Goal: Task Accomplishment & Management: Use online tool/utility

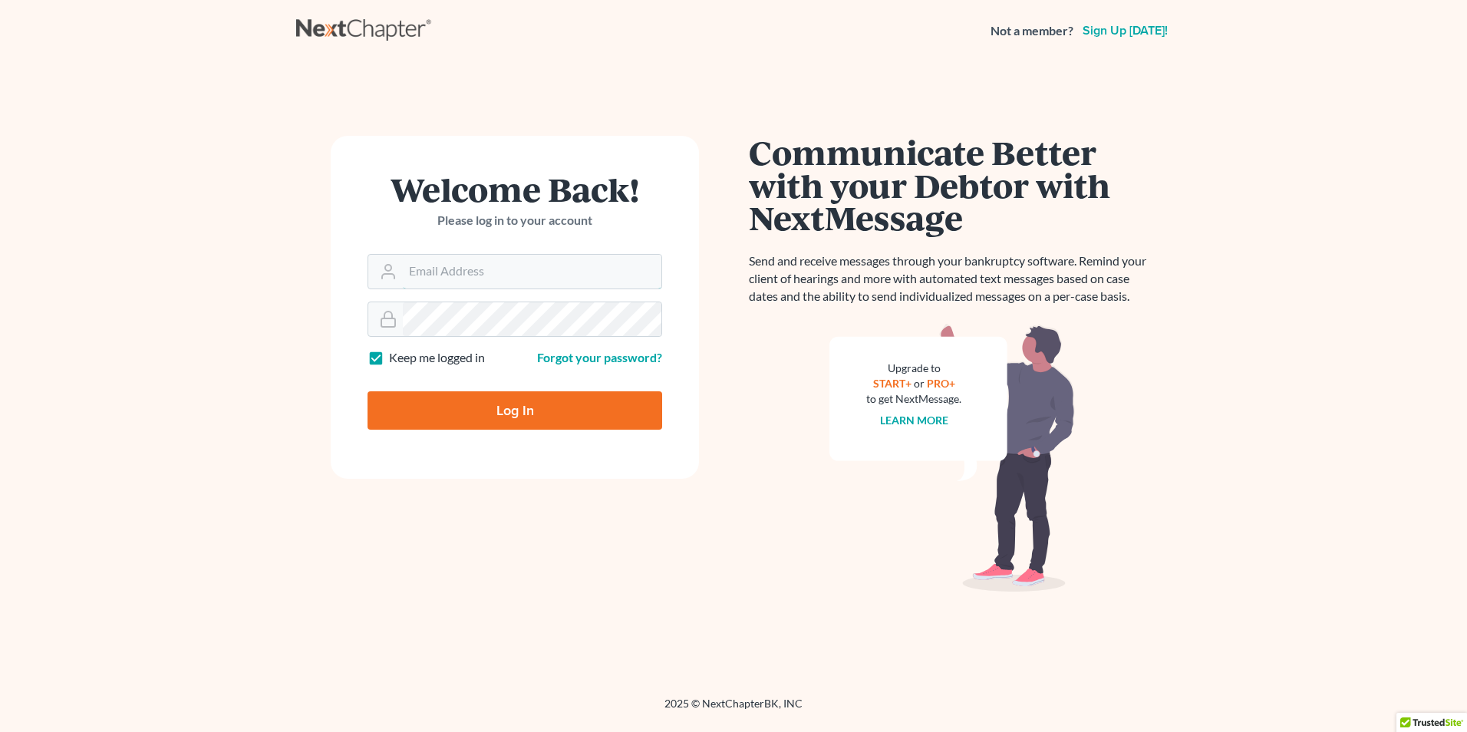
type input "[PERSON_NAME][EMAIL_ADDRESS][DOMAIN_NAME]"
click at [497, 409] on input "Log In" at bounding box center [515, 410] width 295 height 38
type input "Thinking..."
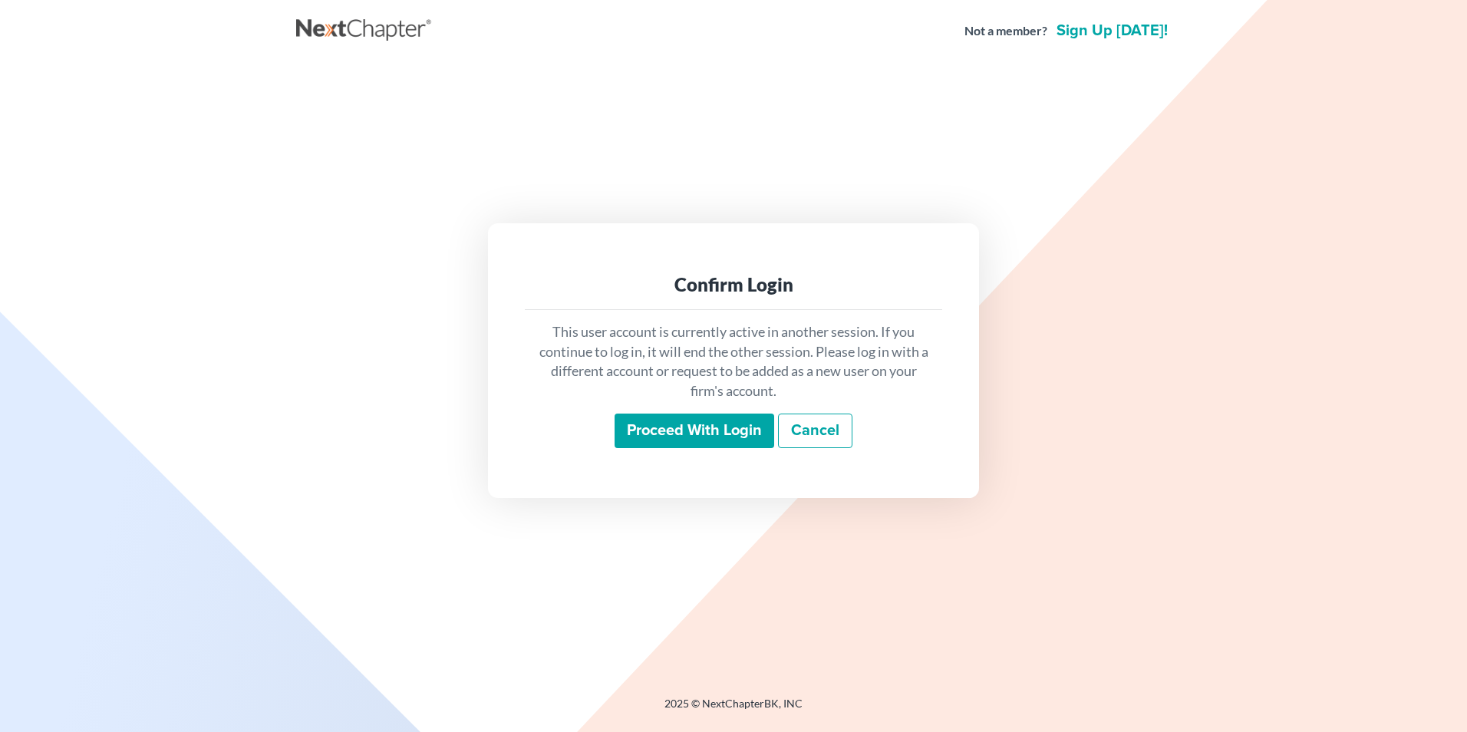
click at [676, 427] on input "Proceed with login" at bounding box center [695, 431] width 160 height 35
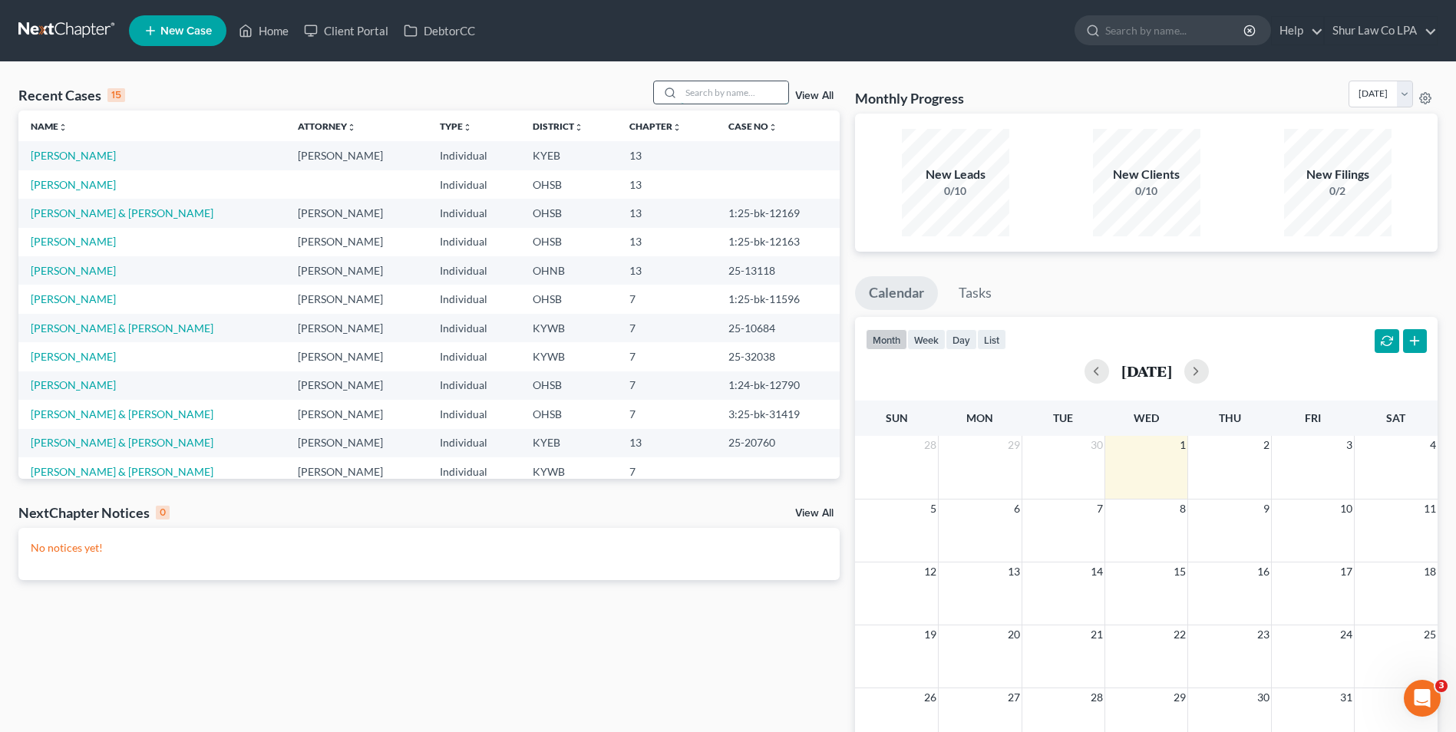
click at [682, 99] on div at bounding box center [721, 93] width 137 height 24
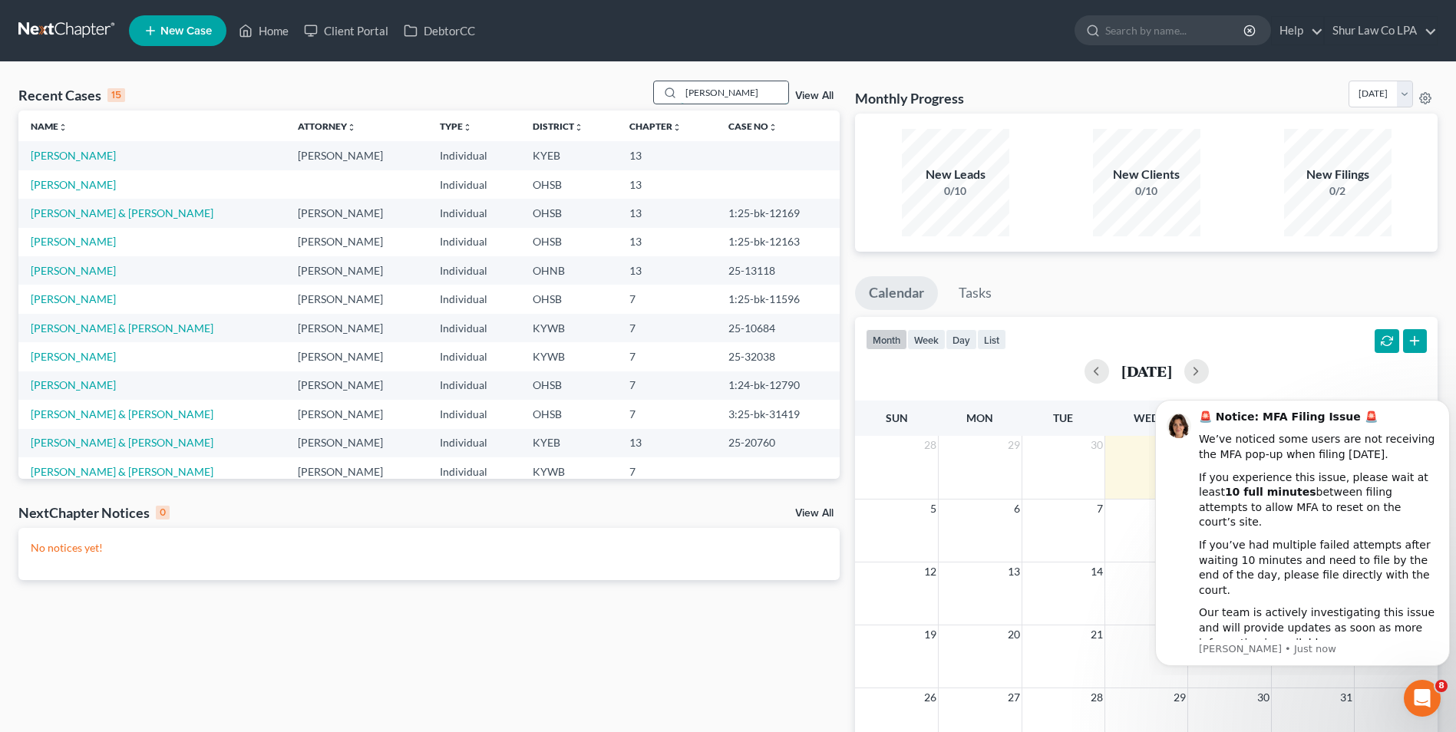
type input "[PERSON_NAME]"
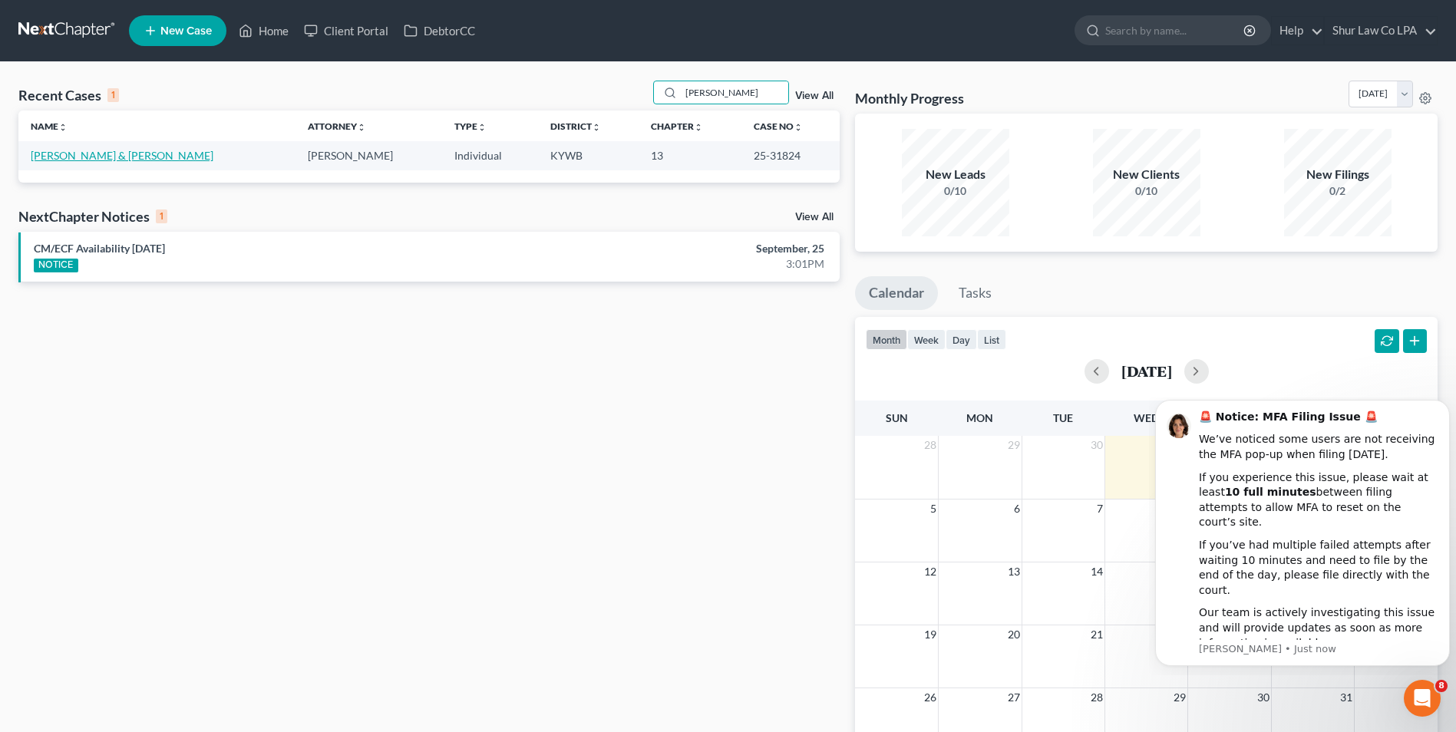
click at [51, 152] on link "[PERSON_NAME] & [PERSON_NAME]" at bounding box center [122, 155] width 183 height 13
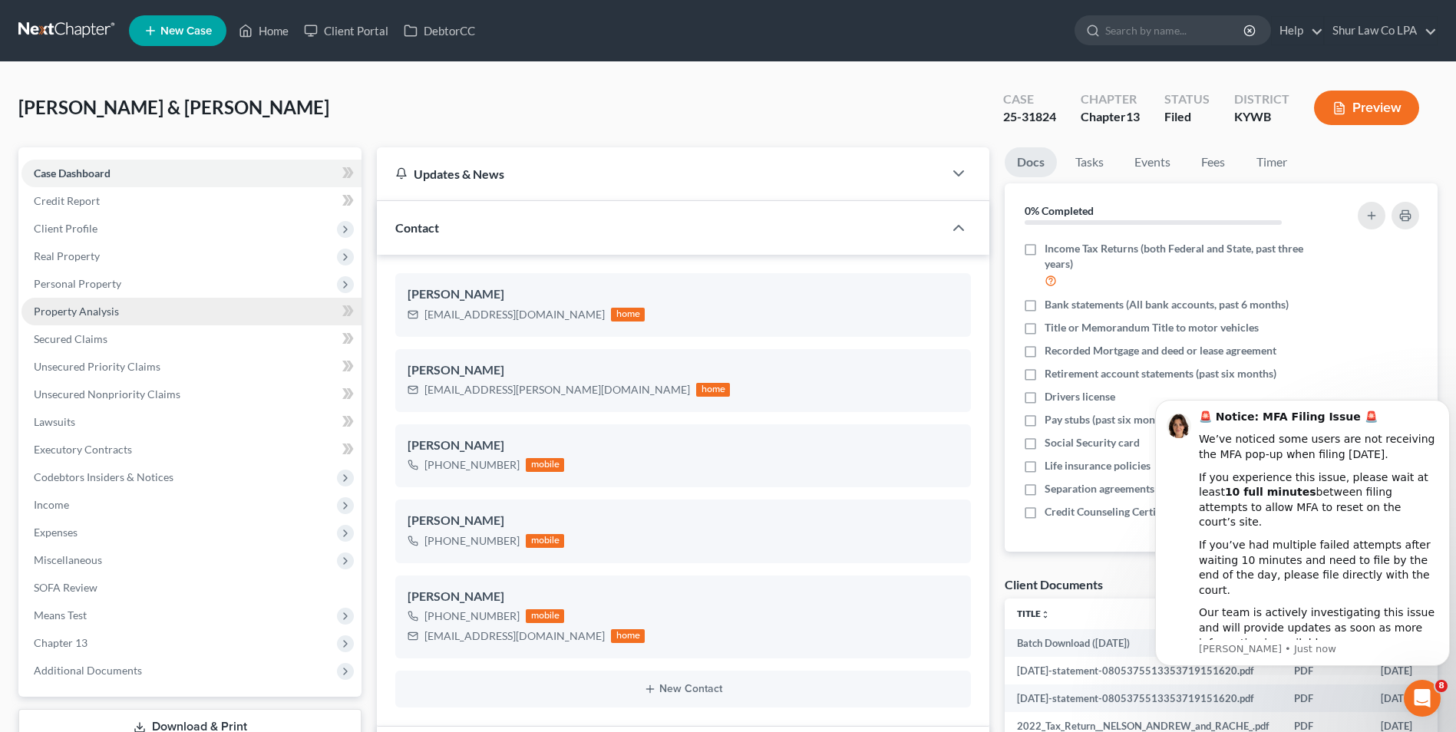
click at [71, 312] on span "Property Analysis" at bounding box center [76, 311] width 85 height 13
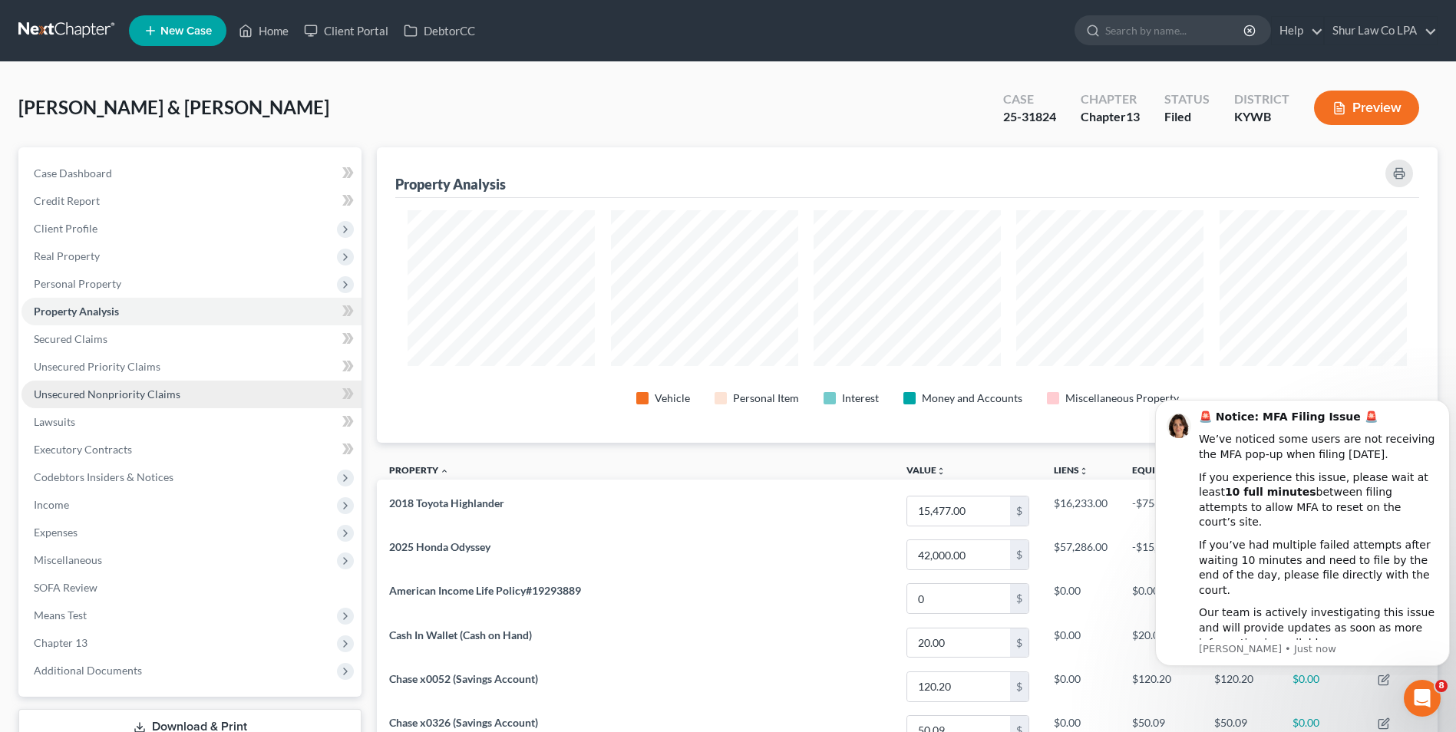
scroll to position [295, 1061]
click at [78, 392] on span "Unsecured Nonpriority Claims" at bounding box center [107, 394] width 147 height 13
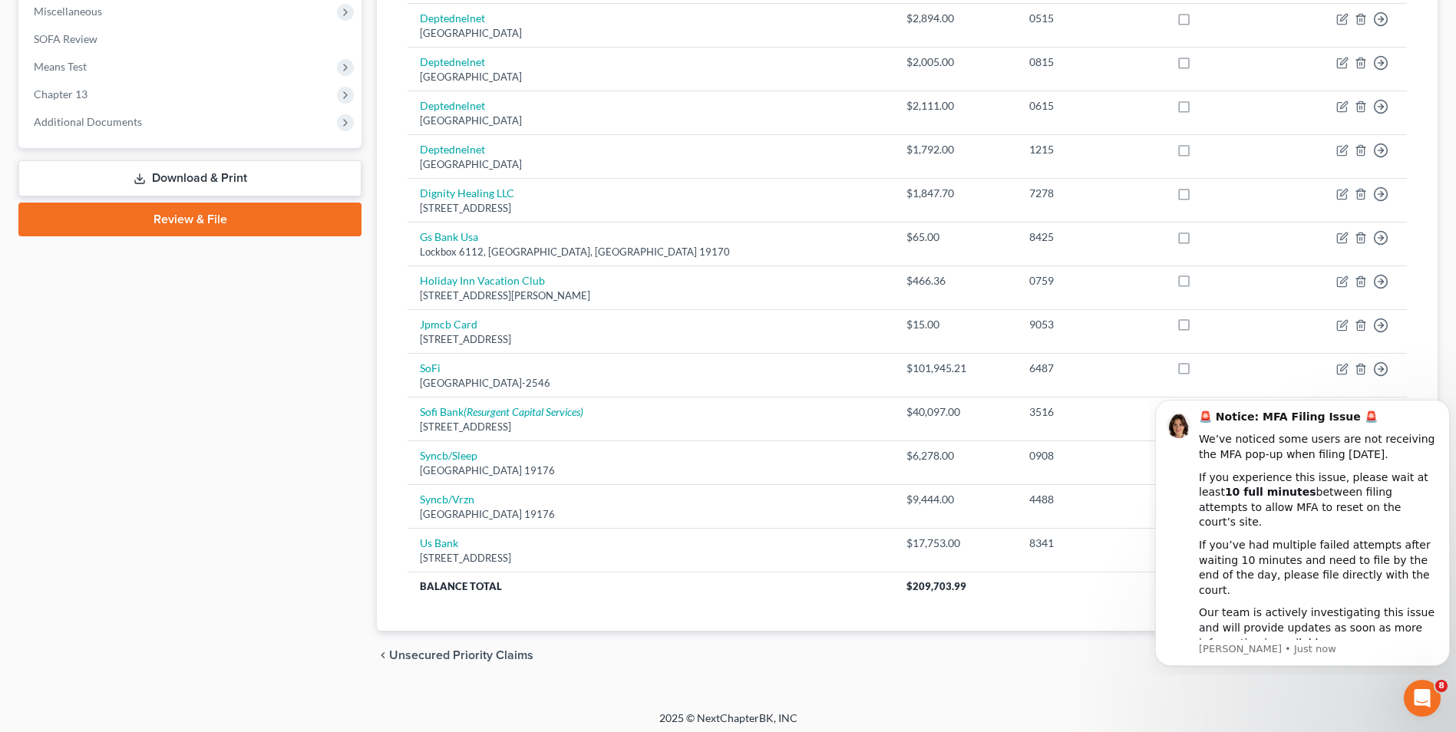
scroll to position [555, 0]
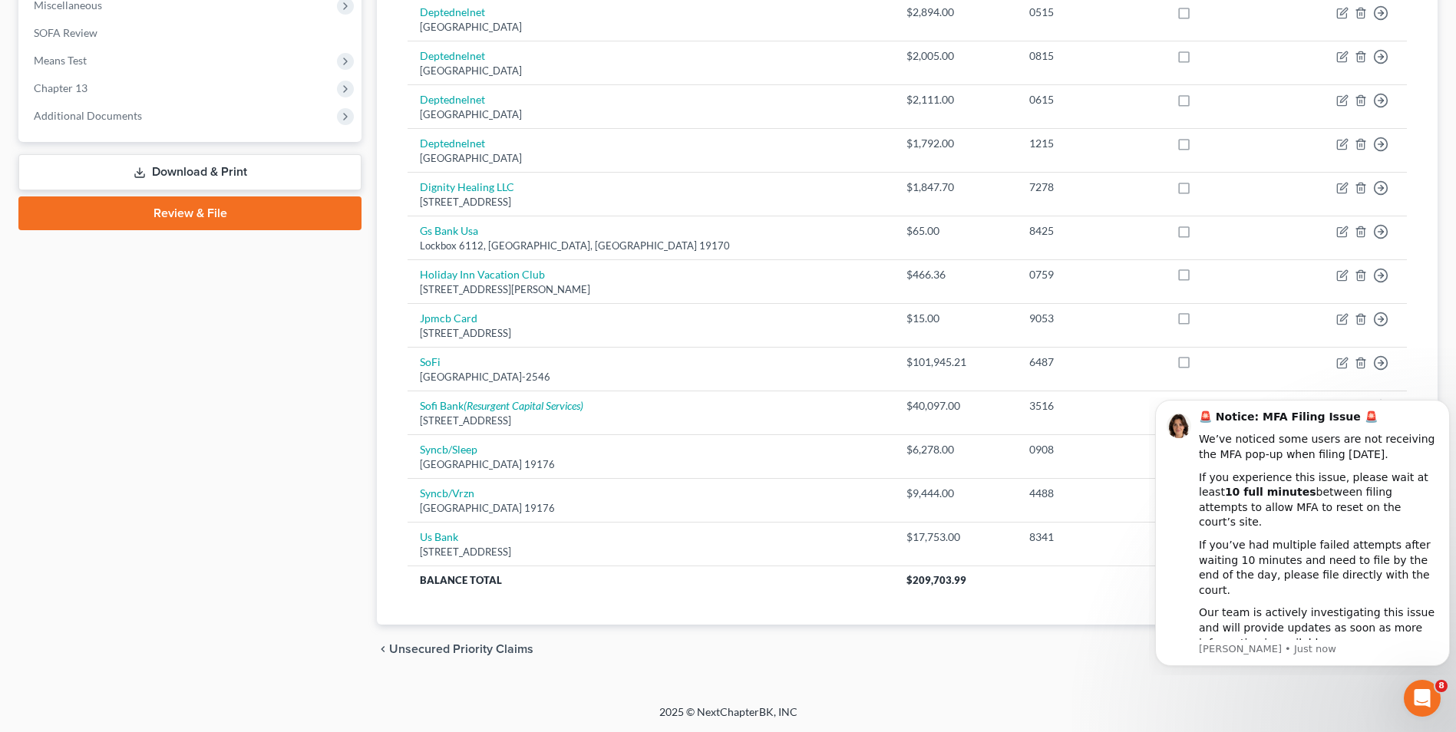
click at [830, 657] on div "chevron_left Unsecured Priority Claims Lawsuits chevron_right" at bounding box center [907, 649] width 1061 height 49
click at [1441, 408] on icon "Dismiss notification" at bounding box center [1445, 404] width 8 height 8
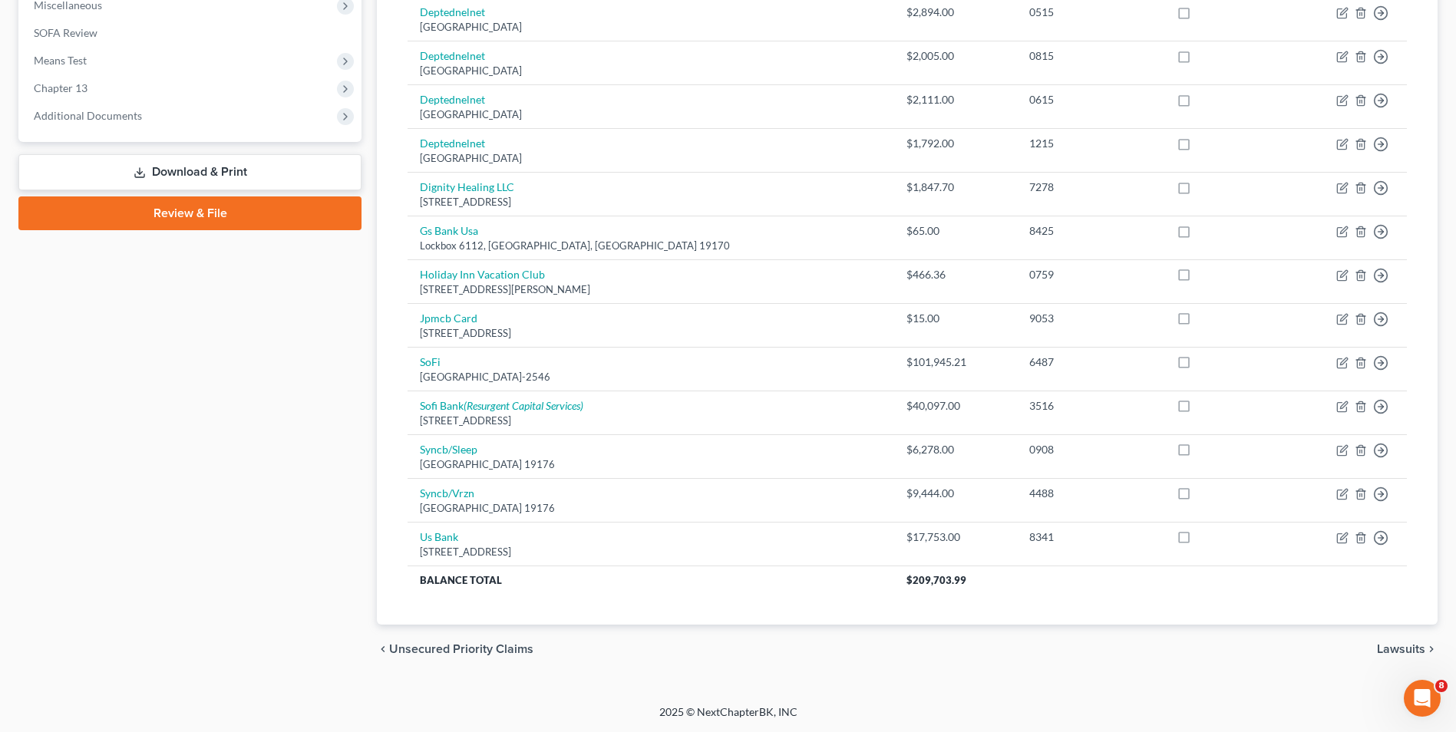
click at [235, 292] on div "Case Dashboard Payments Invoices Payments Payments Credit Report Client Profile" at bounding box center [190, 133] width 358 height 1081
click at [87, 84] on span "Chapter 13" at bounding box center [61, 87] width 54 height 13
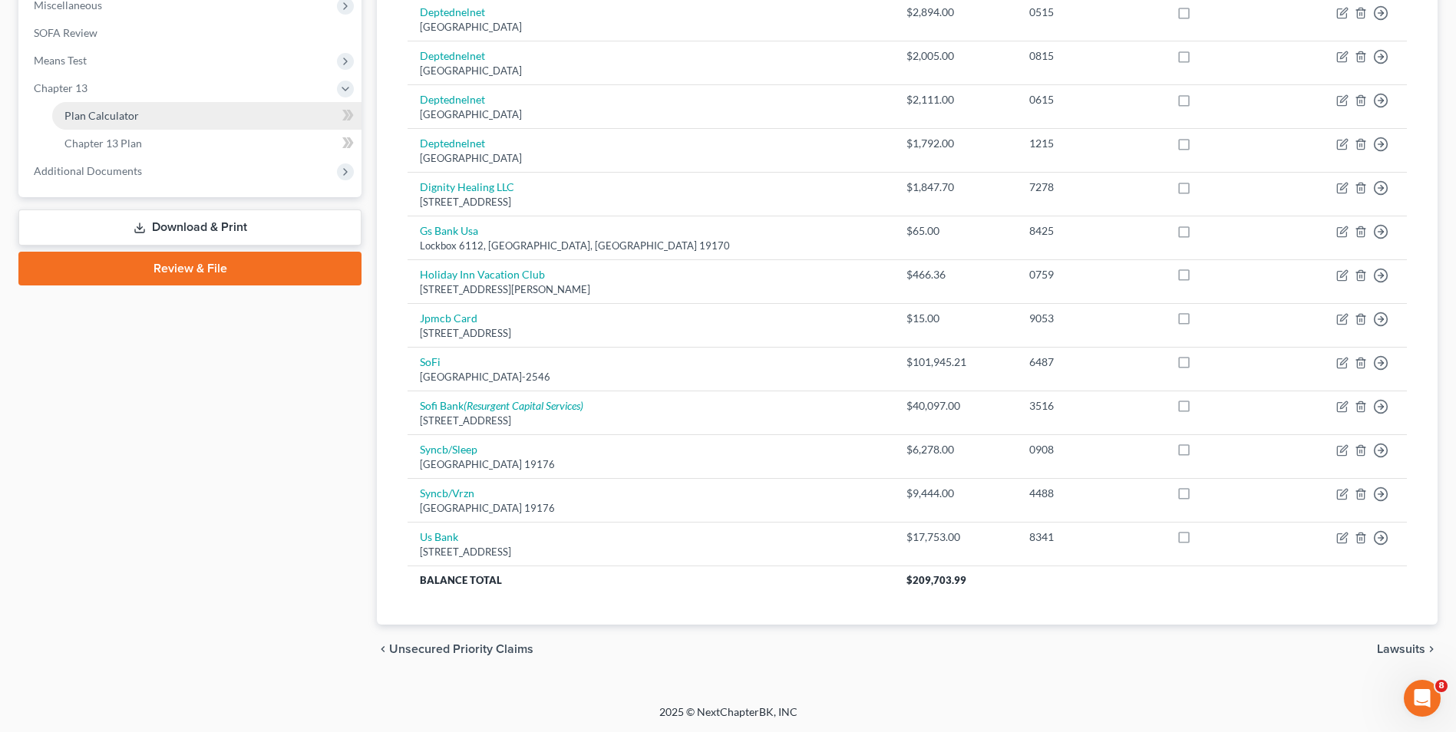
click at [75, 112] on span "Plan Calculator" at bounding box center [101, 115] width 74 height 13
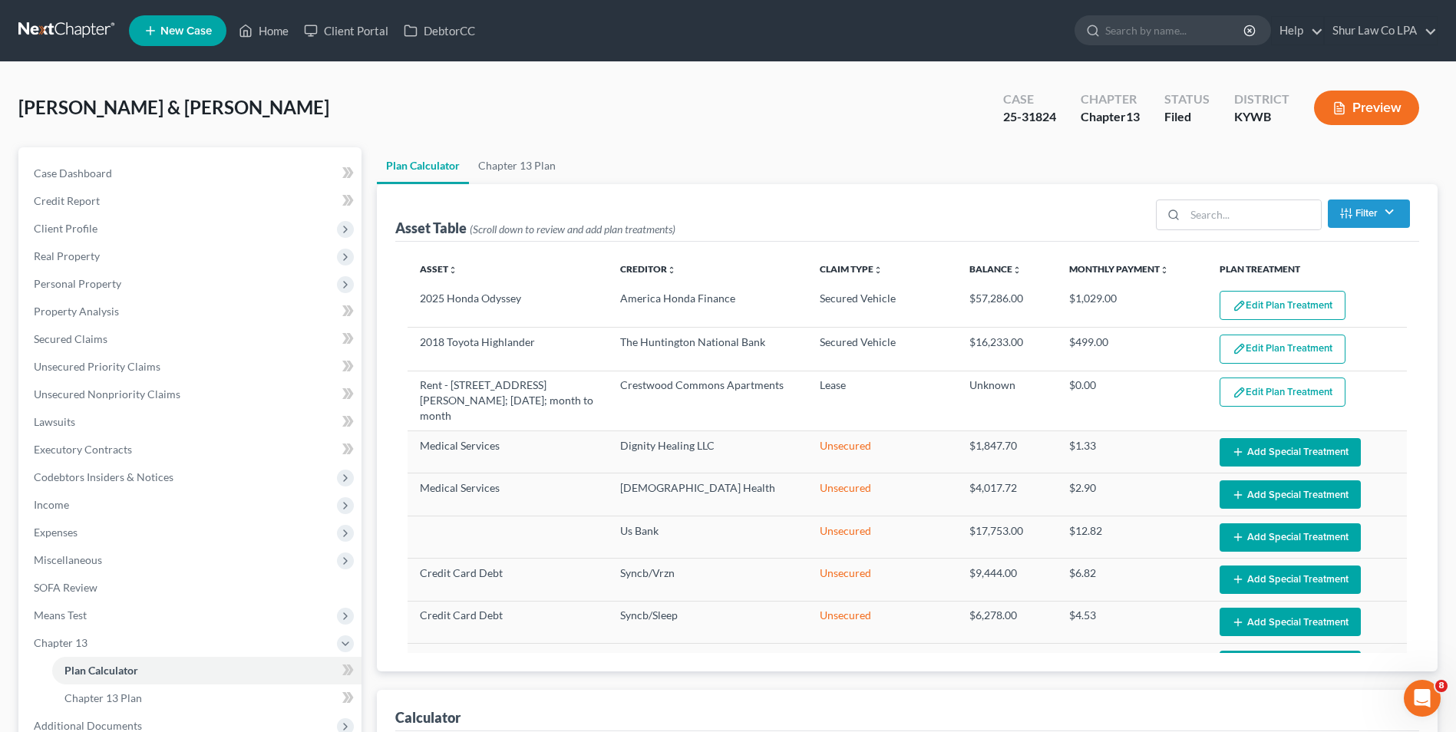
select select "35"
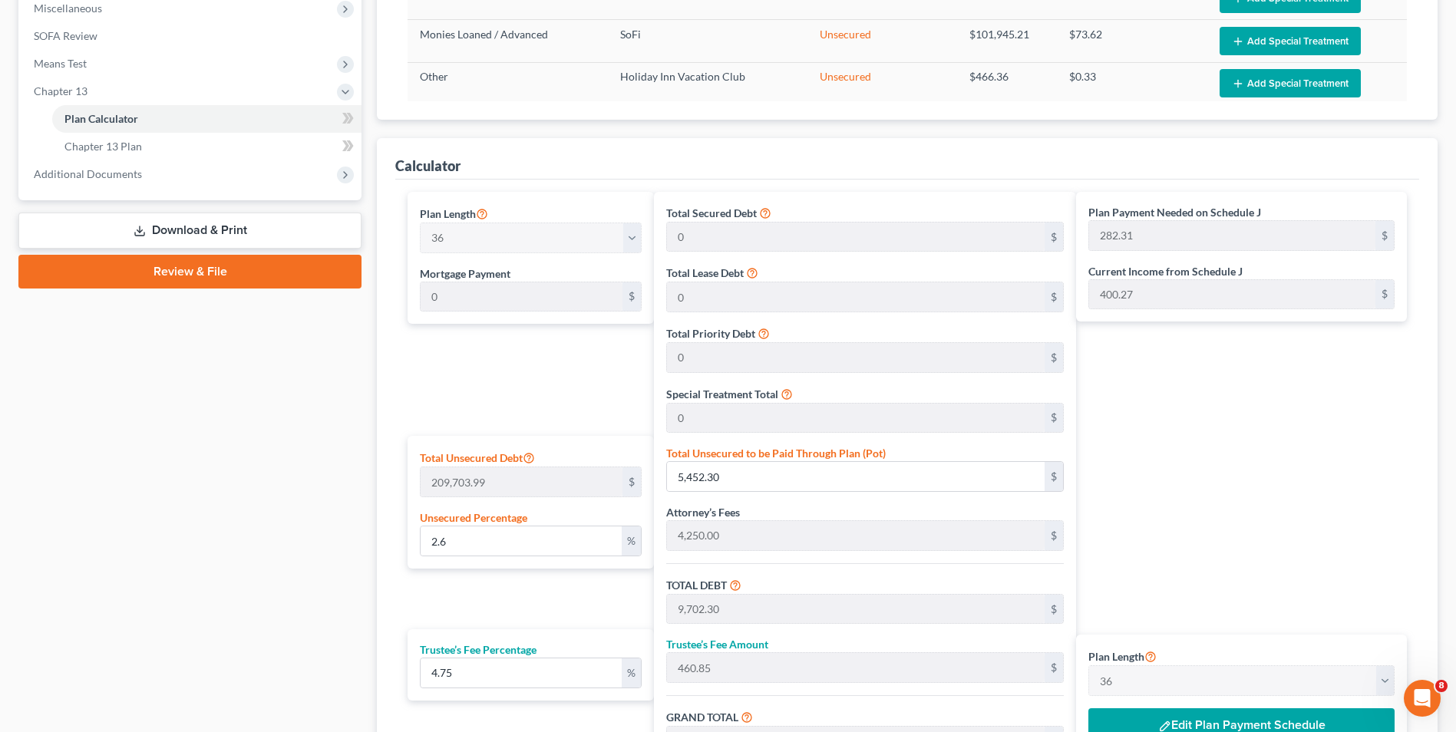
scroll to position [760, 0]
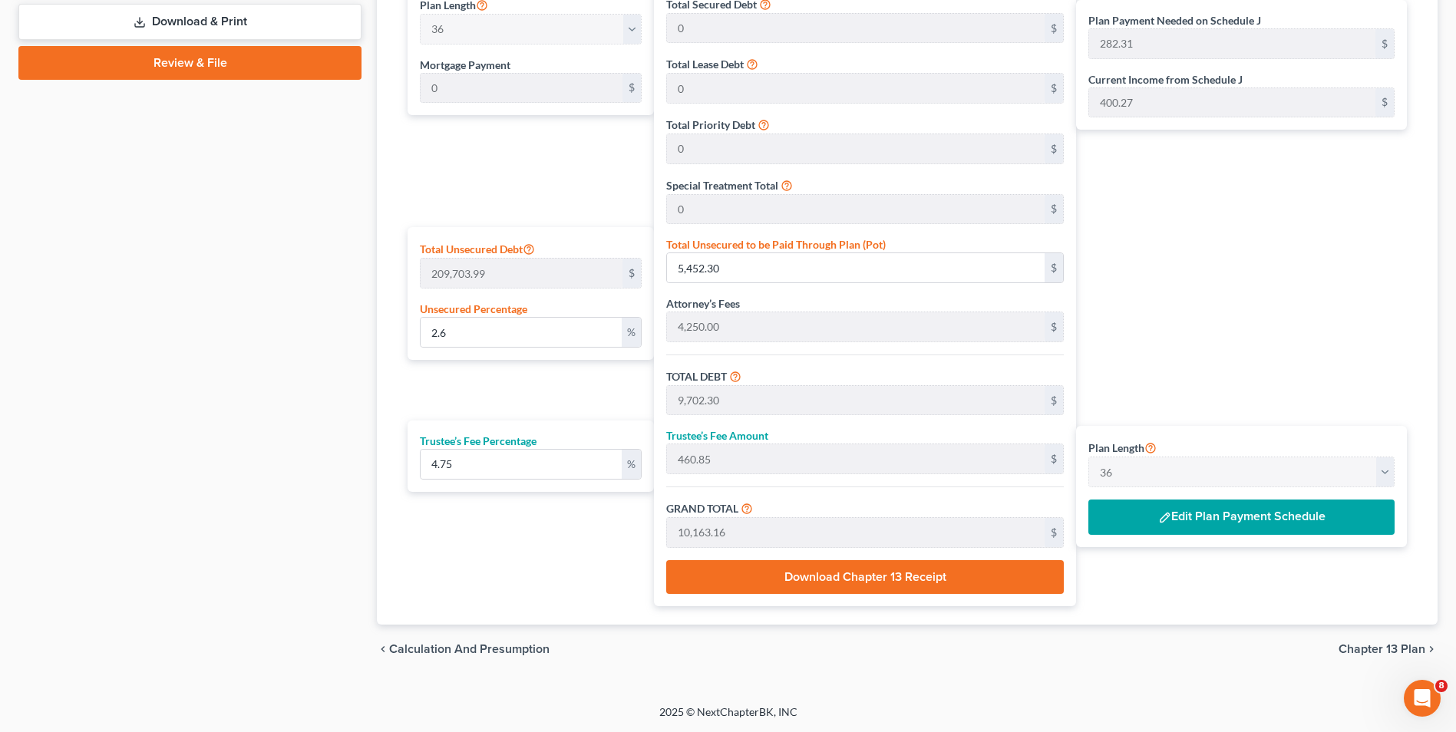
click at [1237, 524] on button "Edit Plan Payment Schedule" at bounding box center [1241, 517] width 306 height 35
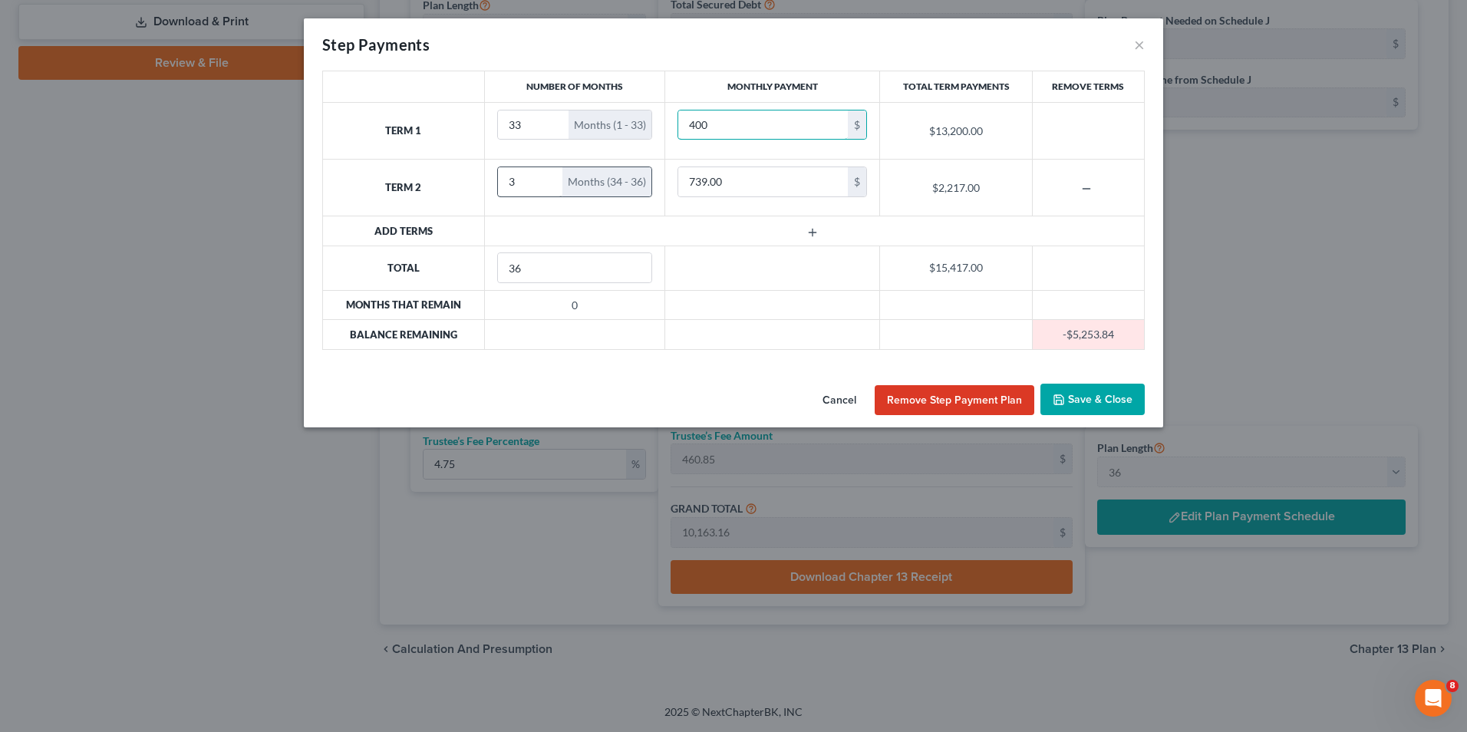
type input "400"
click at [533, 183] on input "3" at bounding box center [530, 181] width 65 height 29
type input "8"
type input "899"
click at [689, 216] on td at bounding box center [814, 230] width 660 height 29
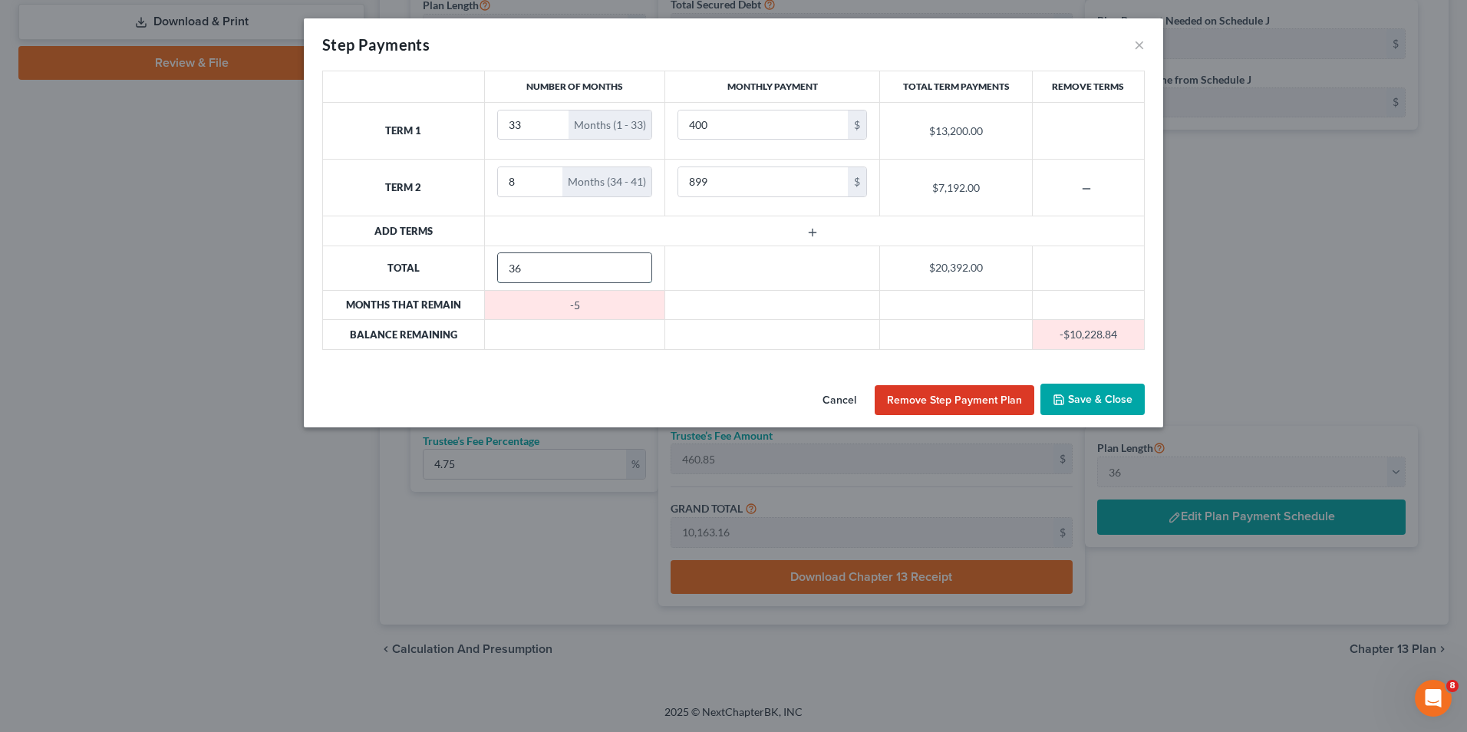
click at [582, 260] on input "36" at bounding box center [575, 267] width 154 height 29
type input "3"
type input "42"
click at [524, 178] on input "8" at bounding box center [530, 181] width 65 height 29
type input "9"
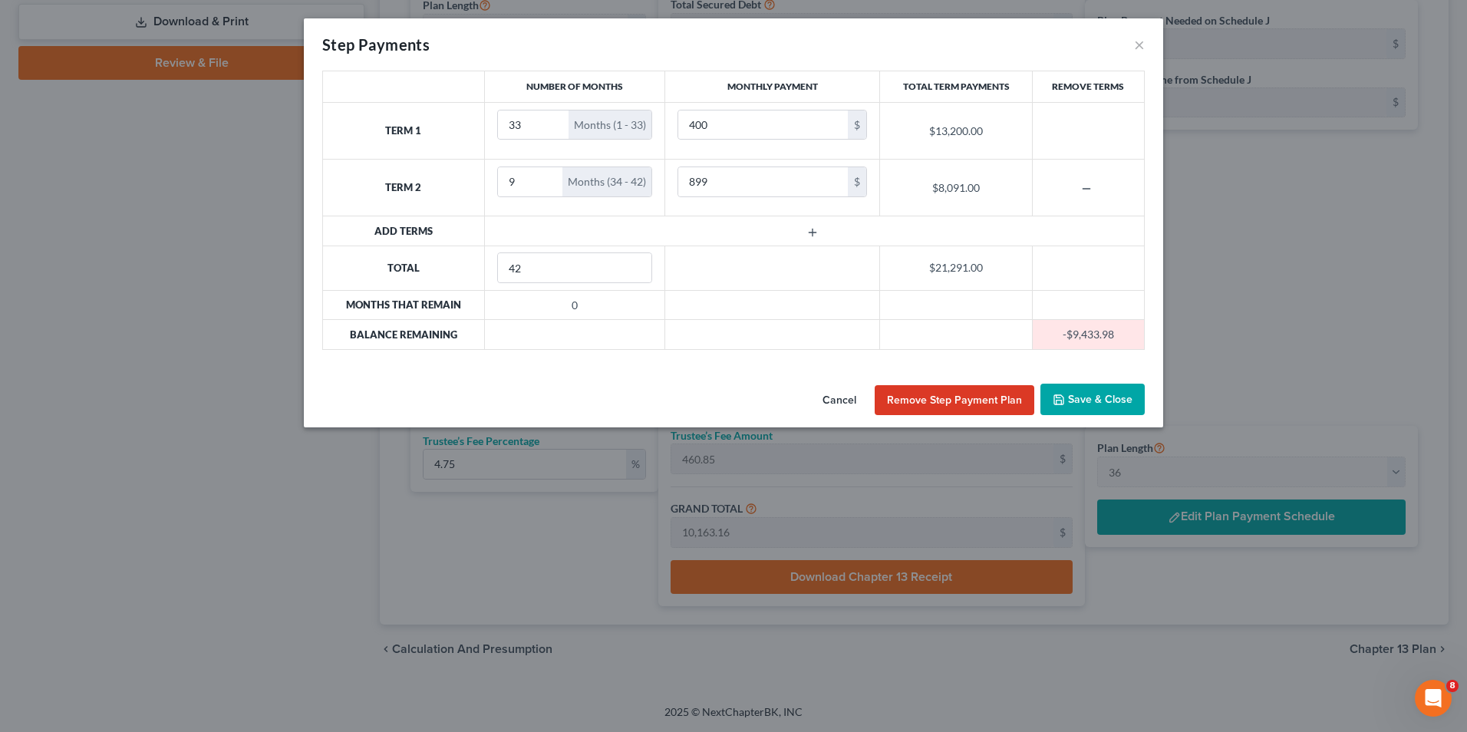
click at [657, 215] on td "9 Months (34 - 42)" at bounding box center [574, 188] width 181 height 57
click at [1099, 394] on button "Save & Close" at bounding box center [1093, 400] width 104 height 32
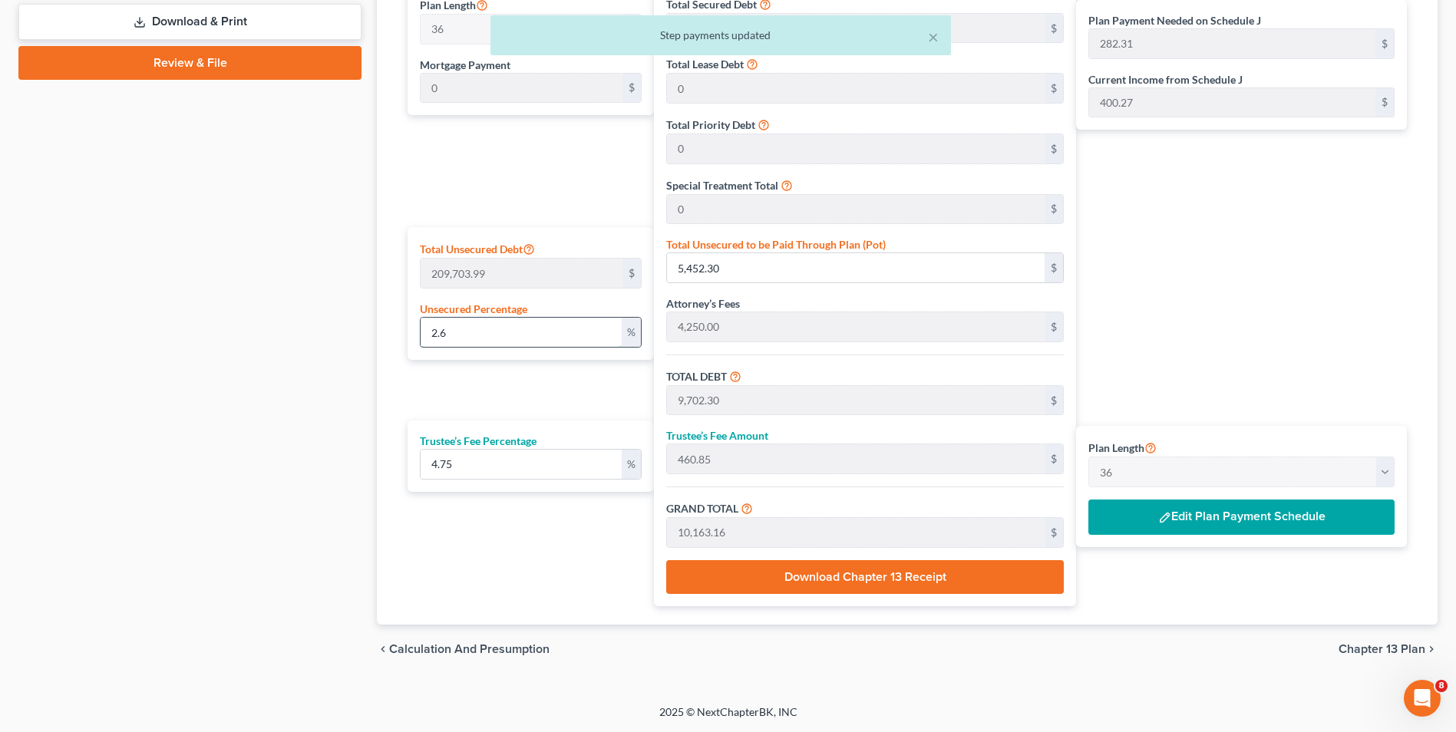
click at [458, 330] on input "2.6" at bounding box center [521, 332] width 200 height 29
drag, startPoint x: 458, startPoint y: 330, endPoint x: 345, endPoint y: 318, distance: 114.2
click at [345, 318] on div "Petition Navigation Case Dashboard Payments Invoices Payments Payments Credit R…" at bounding box center [728, 30] width 1434 height 1287
type input "1"
type input "2,097.03"
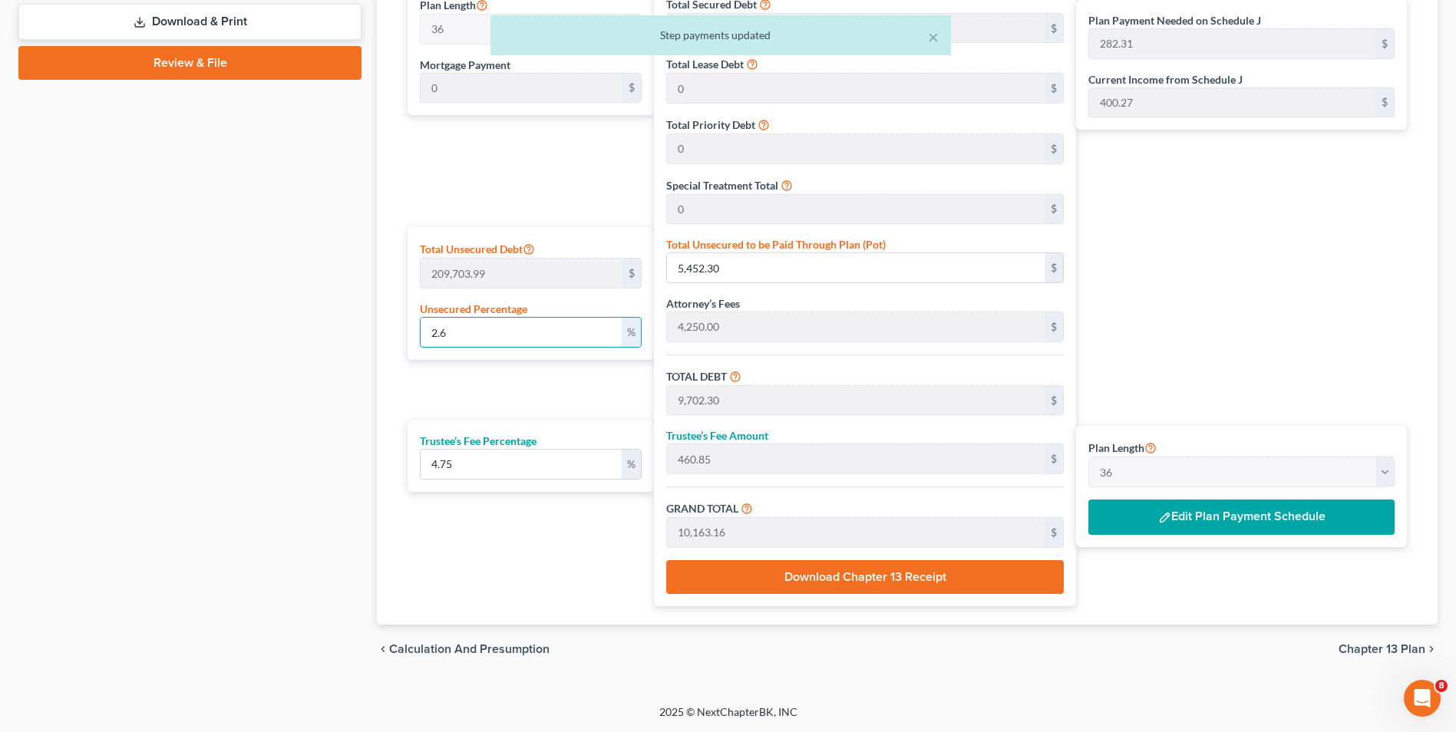
type input "6,347.03"
type input "301.48"
type input "6,648.52"
type input "184.68"
type input "10"
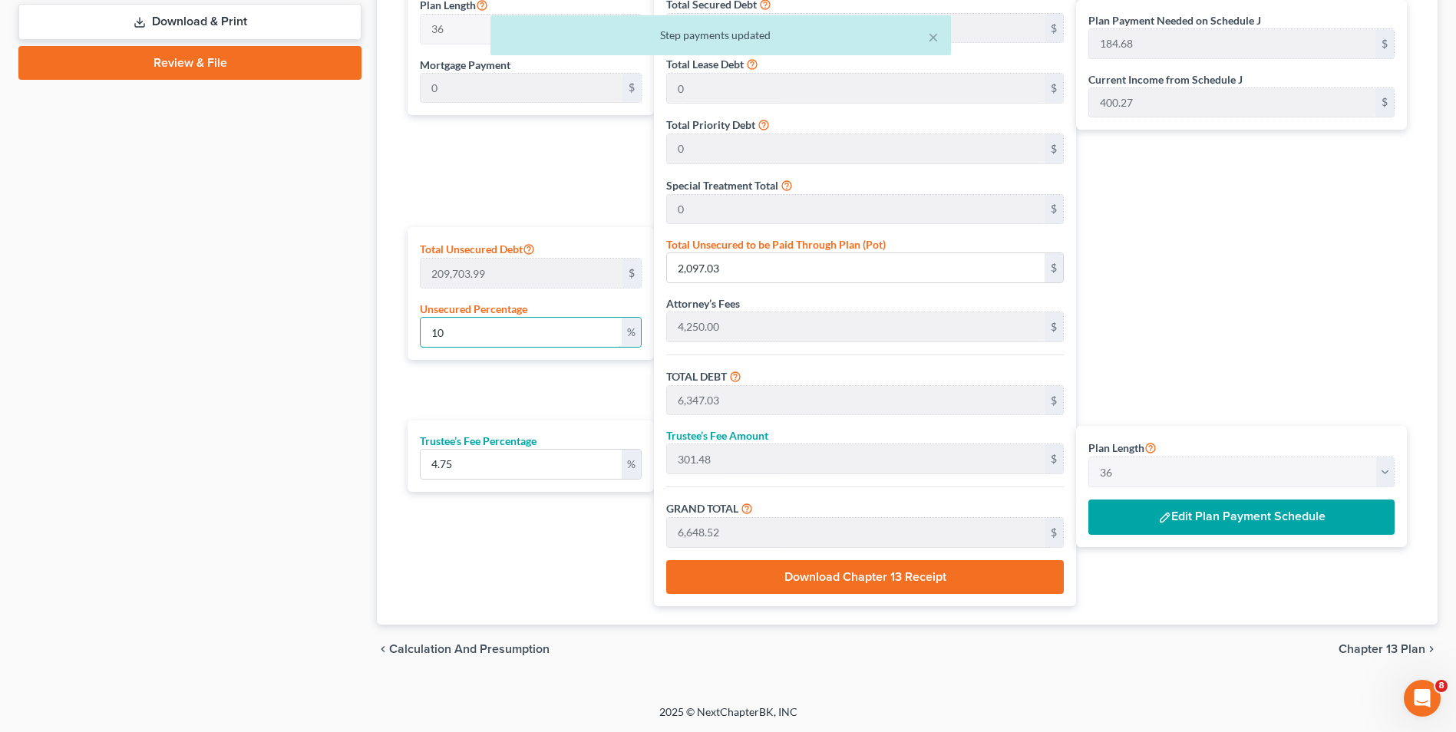
type input "20,970.39"
type input "25,220.39"
type input "1,197.96"
type input "26,418.36"
type input "733.84"
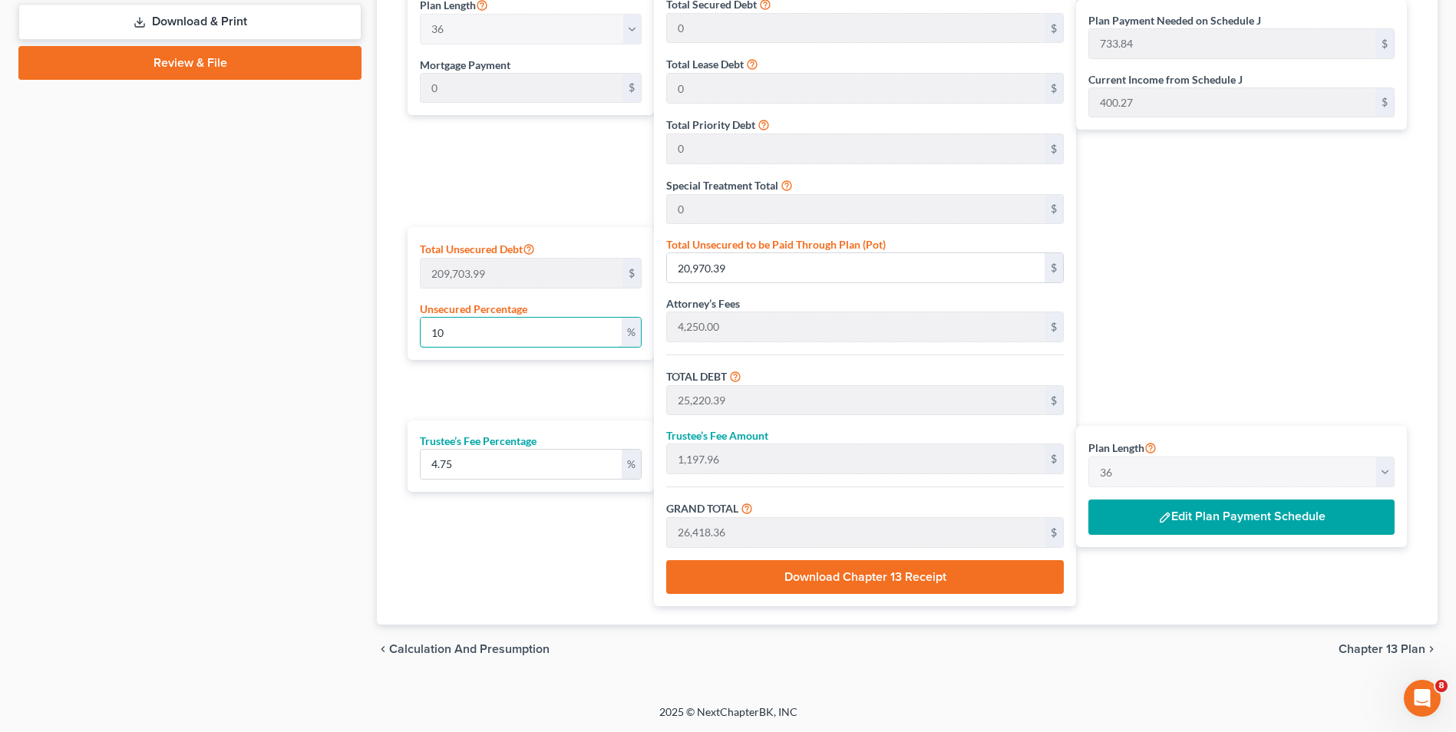
type input "10"
click at [345, 317] on div "Case Dashboard Payments Invoices Payments Payments Credit Report Client Profile" at bounding box center [190, 30] width 358 height 1287
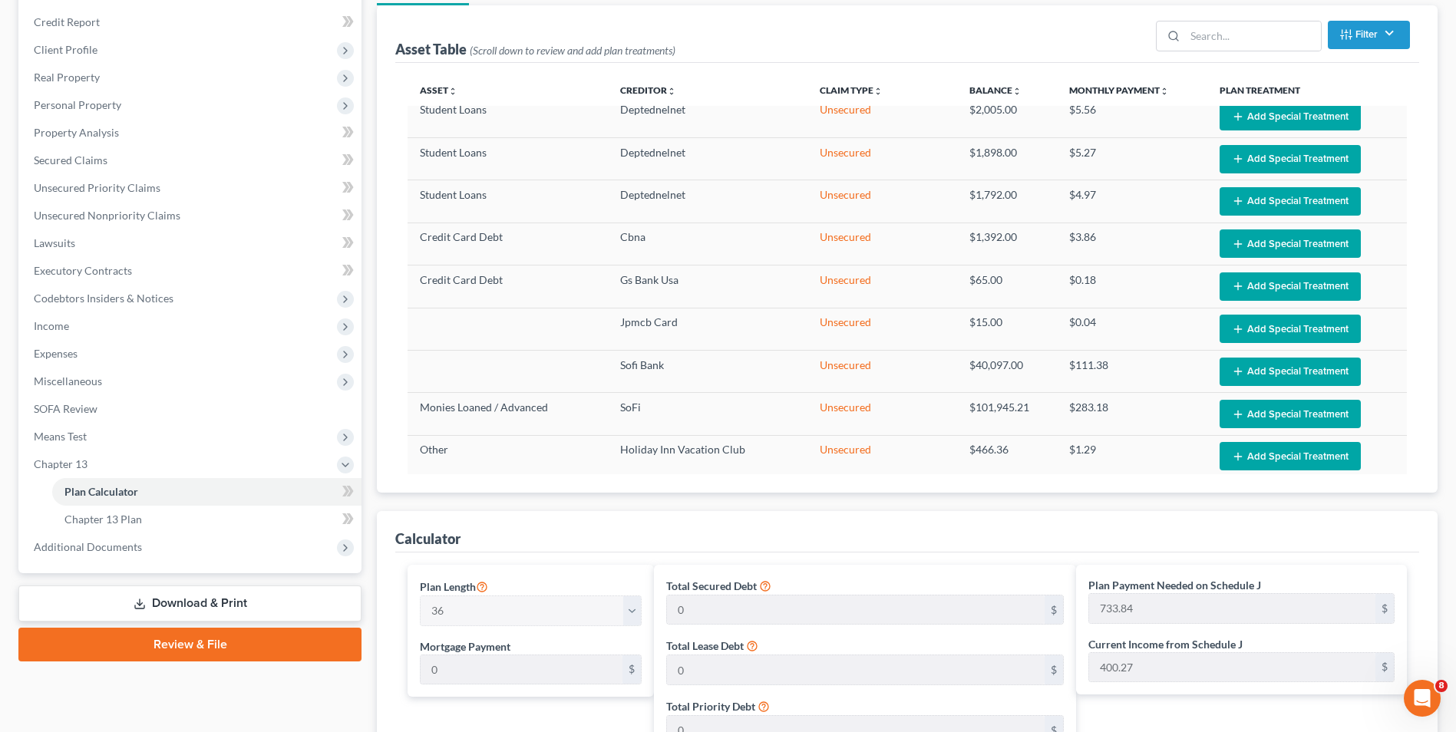
scroll to position [0, 0]
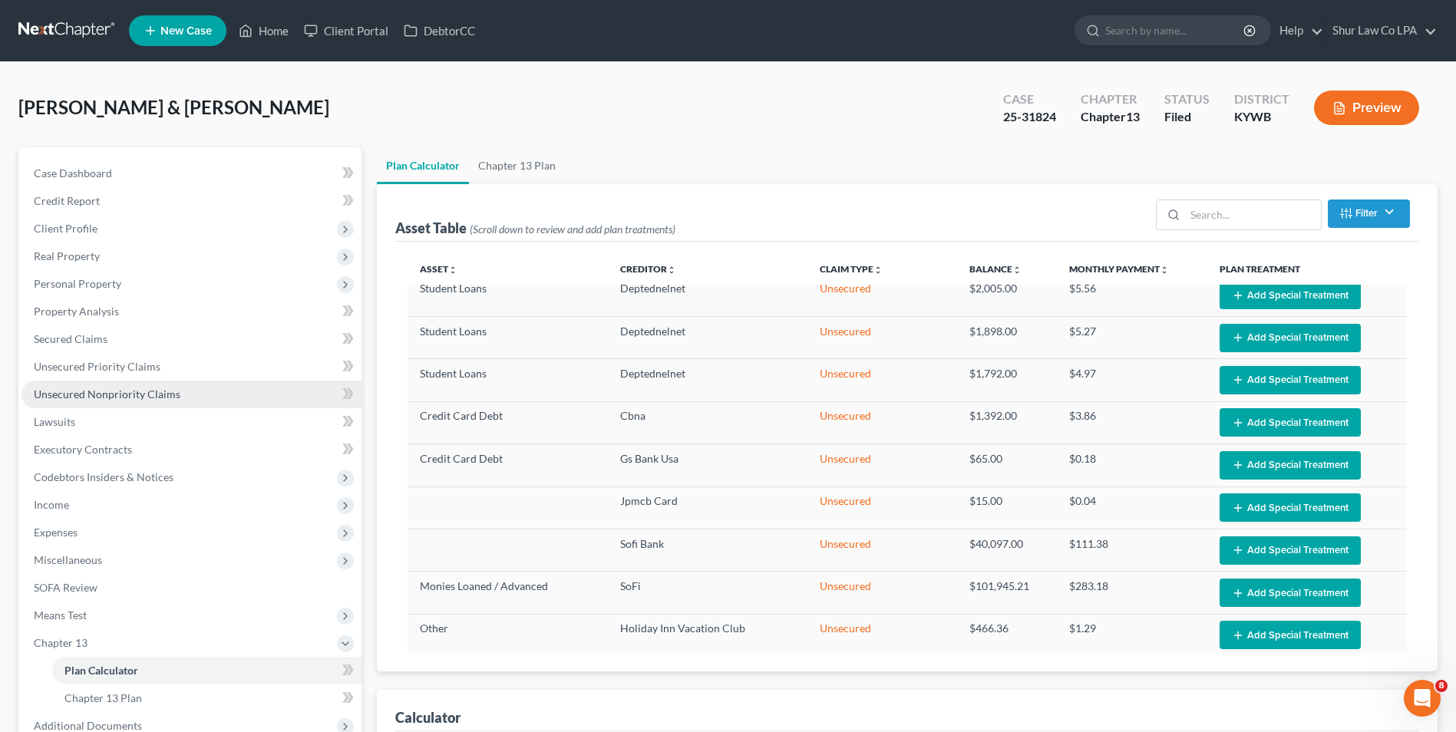
click at [82, 391] on span "Unsecured Nonpriority Claims" at bounding box center [107, 394] width 147 height 13
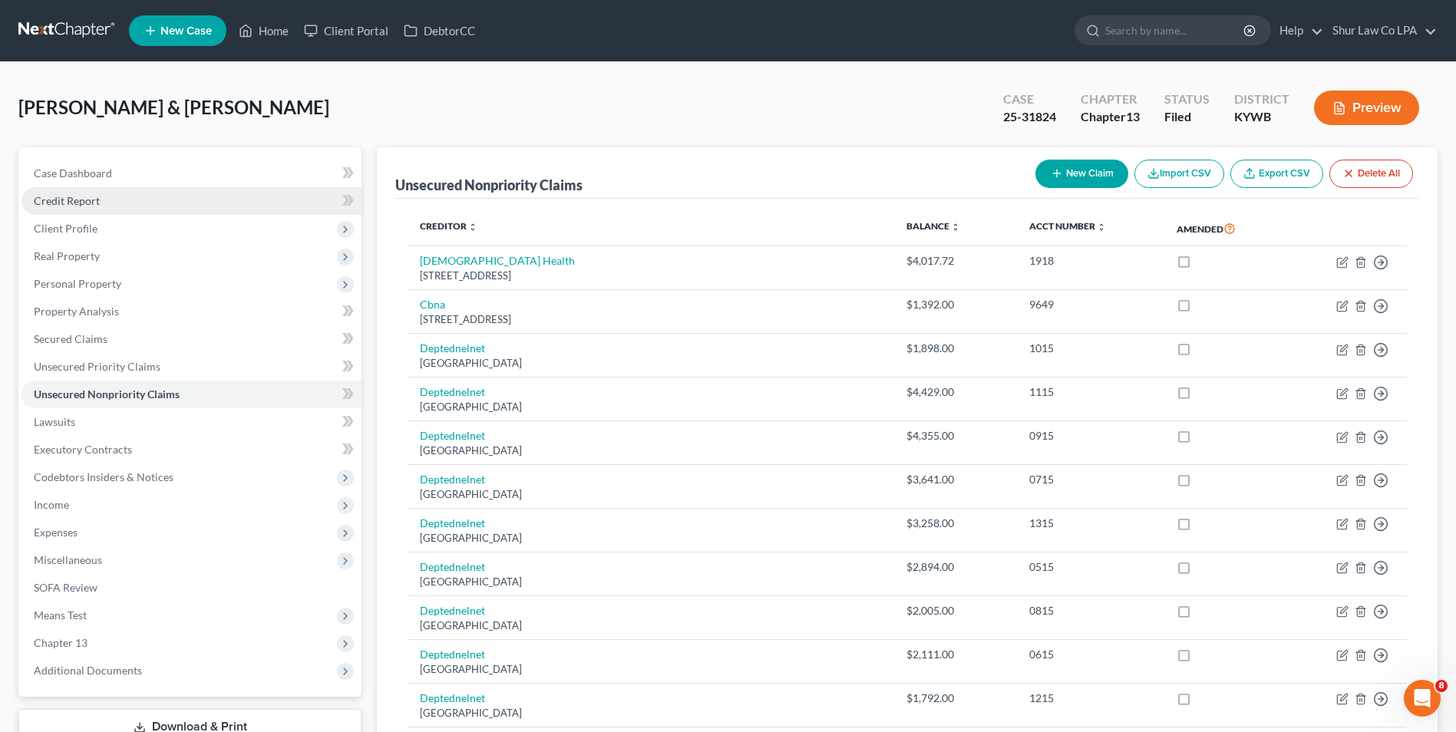
click at [80, 200] on span "Credit Report" at bounding box center [67, 200] width 66 height 13
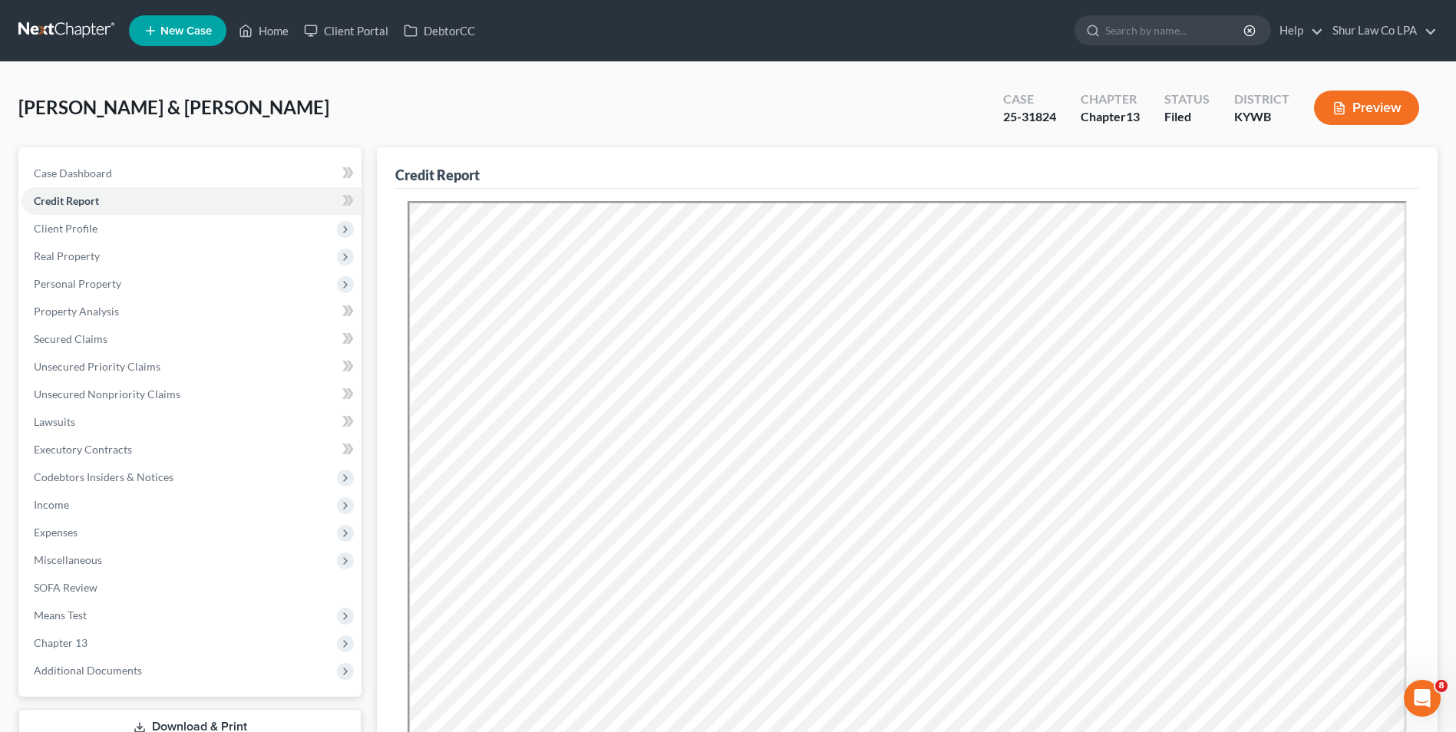
click at [39, 25] on link at bounding box center [67, 31] width 98 height 28
